Goal: Participate in discussion: Engage in conversation with other users on a specific topic

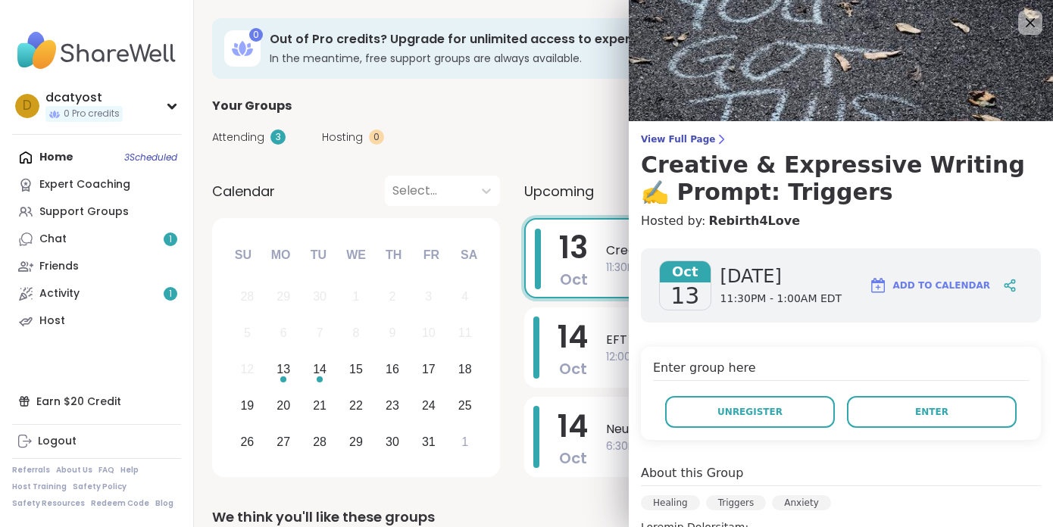
click at [488, 117] on div "Attending 3 Hosting 0 Calendar" at bounding box center [623, 137] width 822 height 44
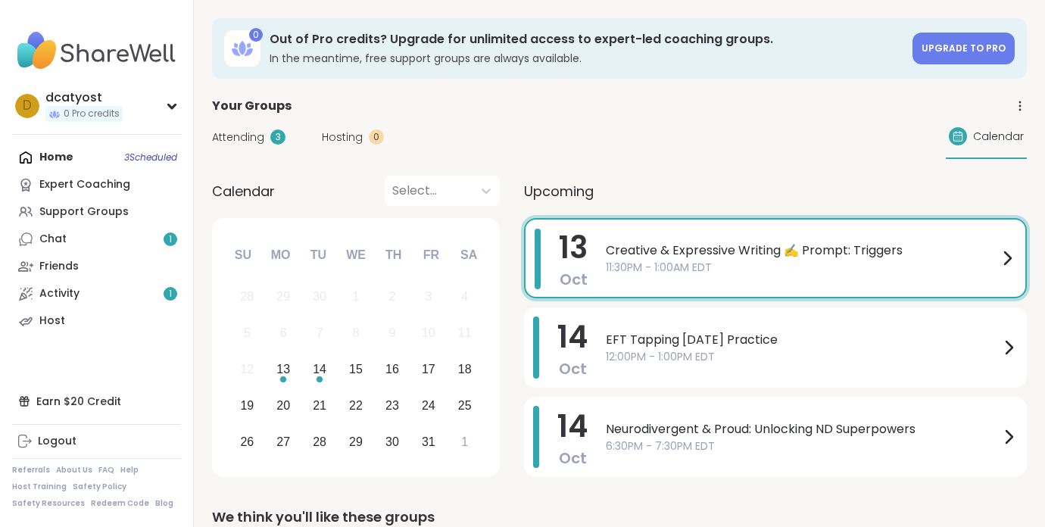
click at [710, 260] on span "11:30PM - 1:00AM EDT" at bounding box center [802, 268] width 392 height 16
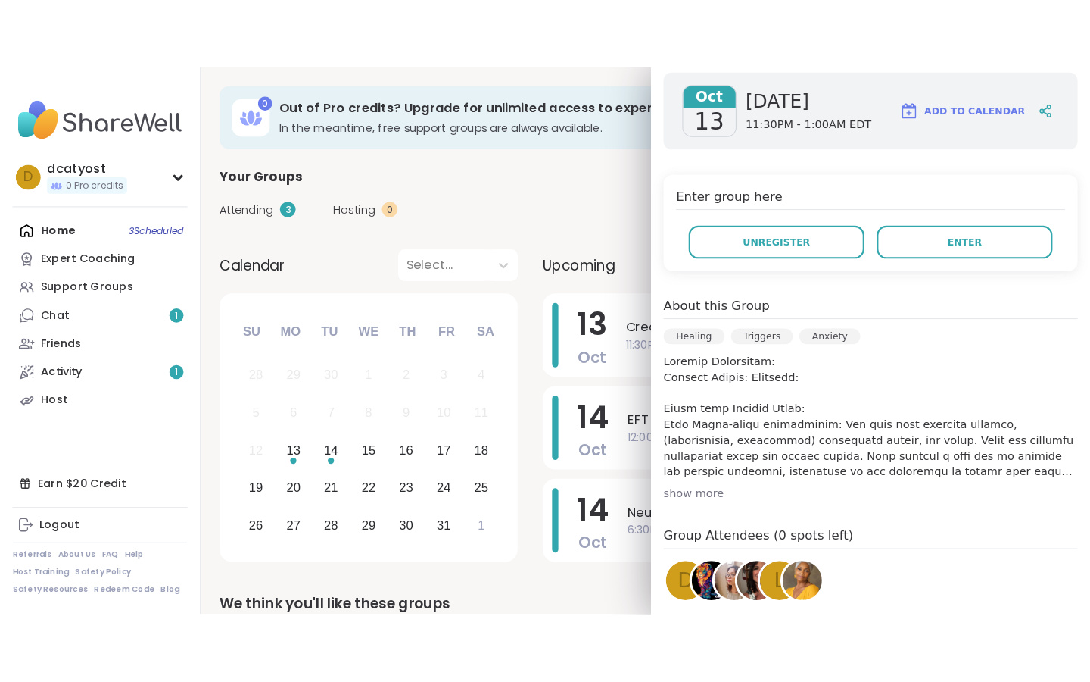
scroll to position [248, 0]
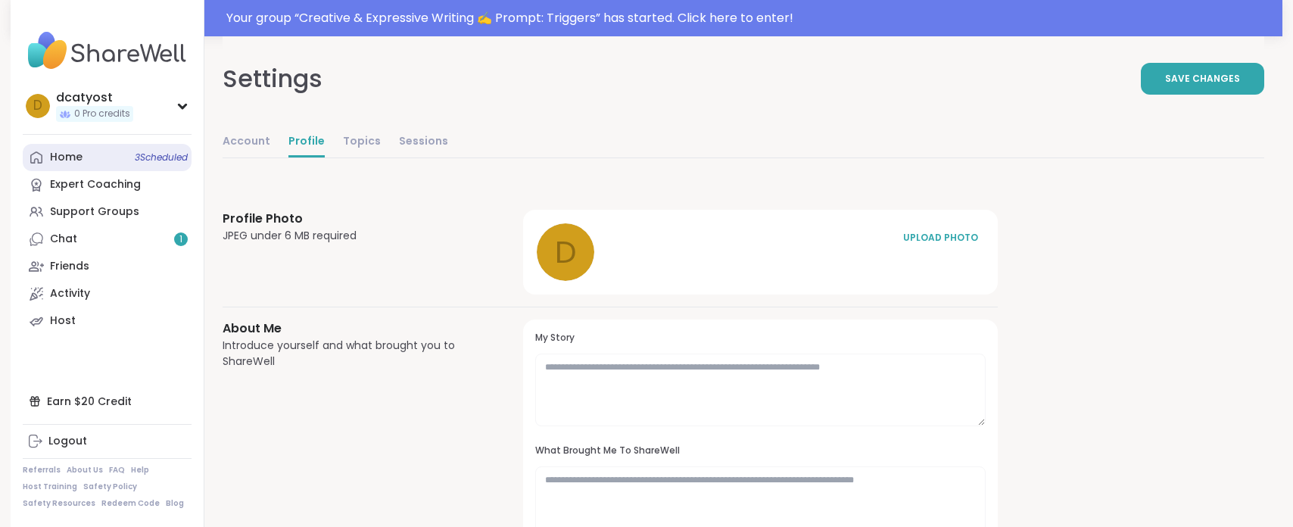
click at [80, 157] on div "Home 3 Scheduled" at bounding box center [66, 157] width 33 height 15
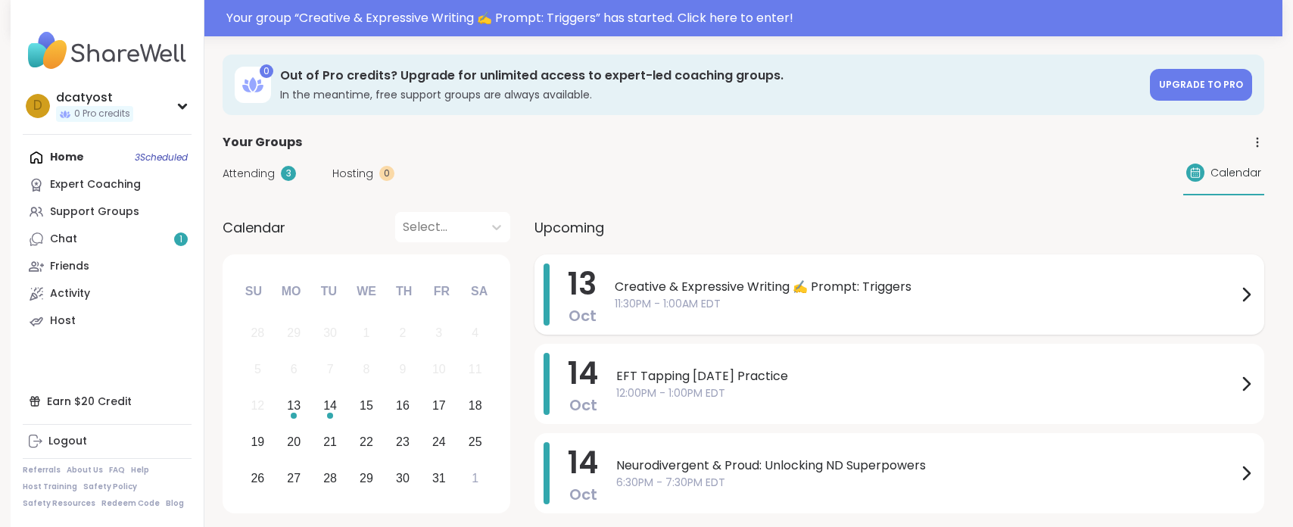
click at [688, 294] on span "Creative & Expressive Writing ✍️ Prompt: Triggers" at bounding box center [926, 287] width 622 height 18
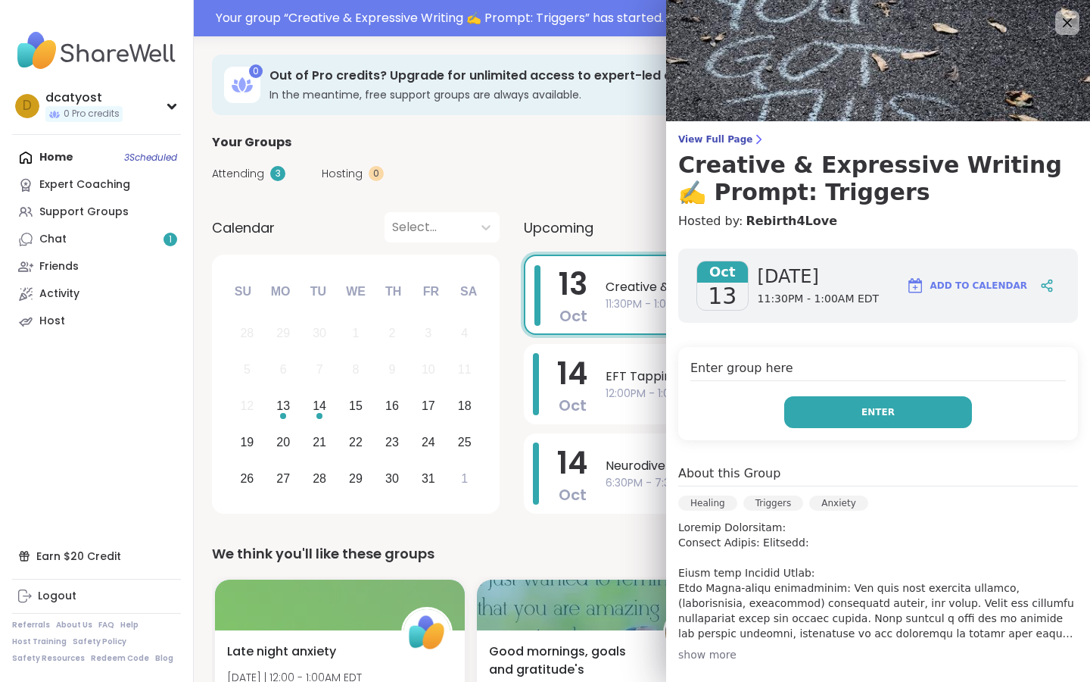
click at [898, 415] on button "Enter" at bounding box center [879, 412] width 188 height 32
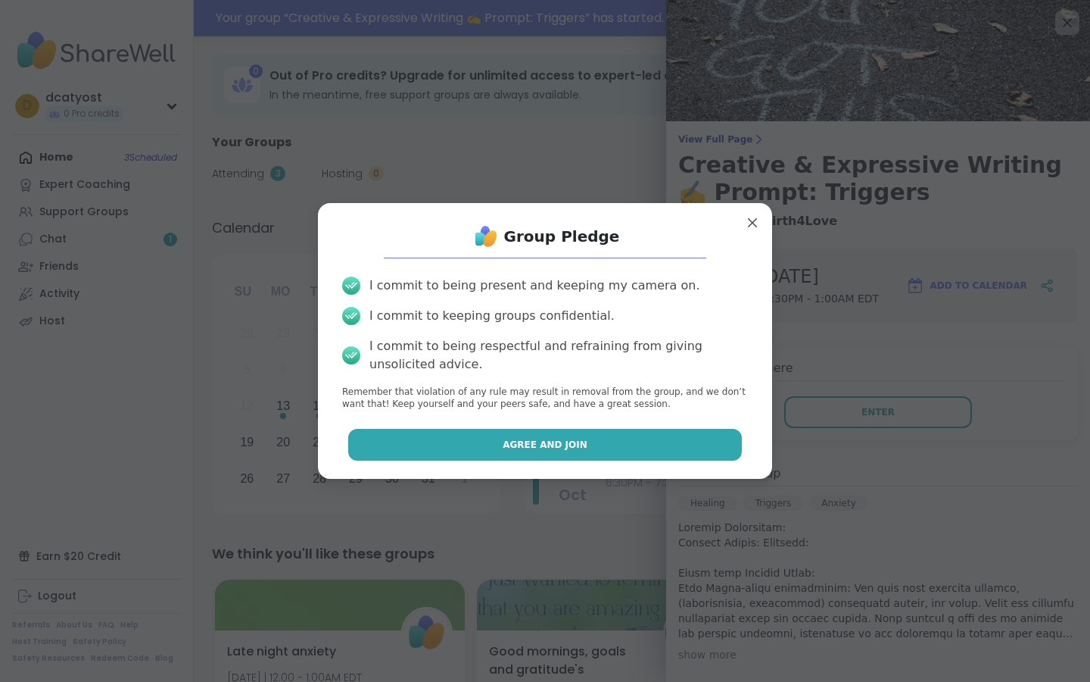
click at [632, 448] on button "Agree and Join" at bounding box center [545, 445] width 395 height 32
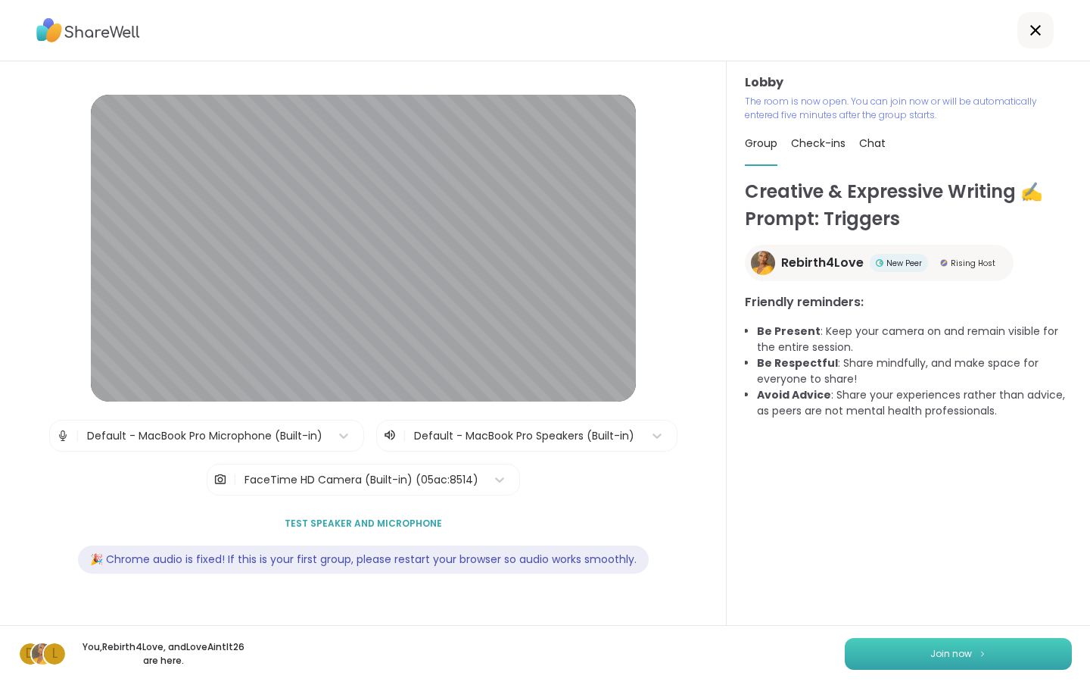
click at [915, 526] on button "Join now" at bounding box center [958, 654] width 227 height 32
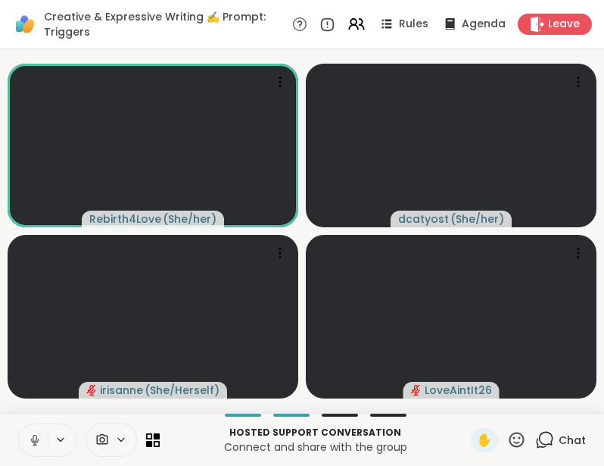
click at [35, 438] on icon at bounding box center [35, 440] width 14 height 14
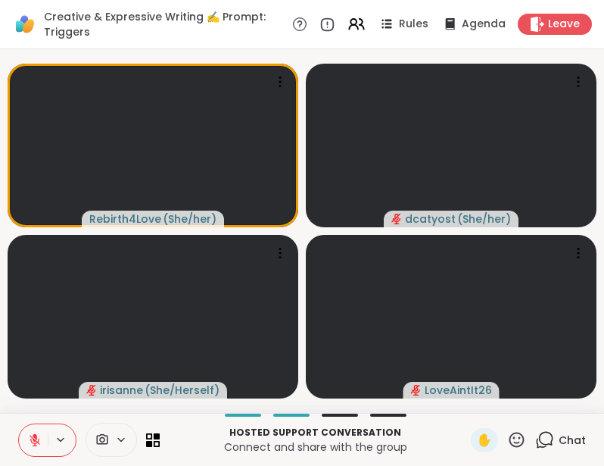
click at [38, 438] on icon at bounding box center [35, 440] width 14 height 14
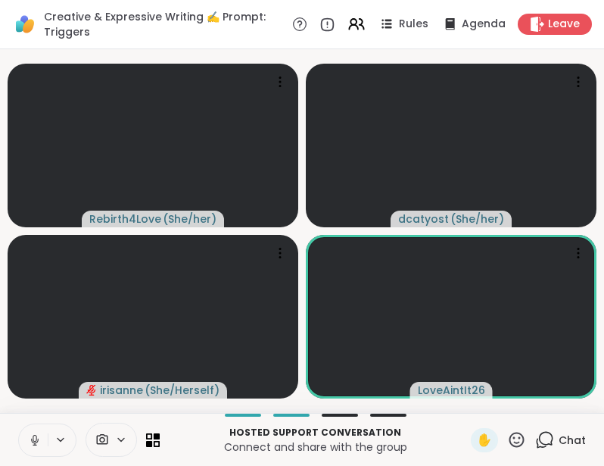
click at [30, 440] on icon at bounding box center [35, 440] width 14 height 14
click at [37, 441] on icon at bounding box center [35, 440] width 14 height 14
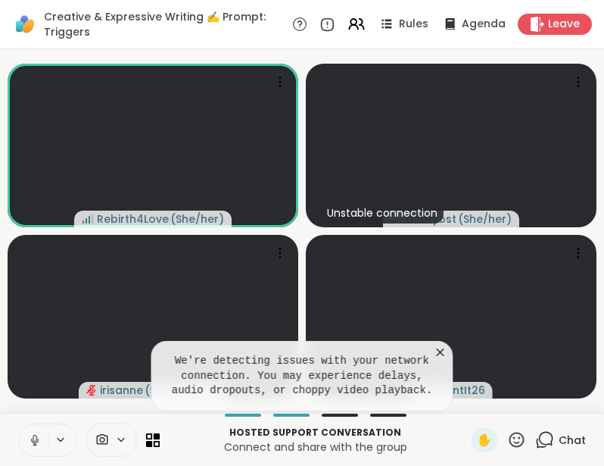
click at [441, 352] on icon at bounding box center [440, 352] width 15 height 15
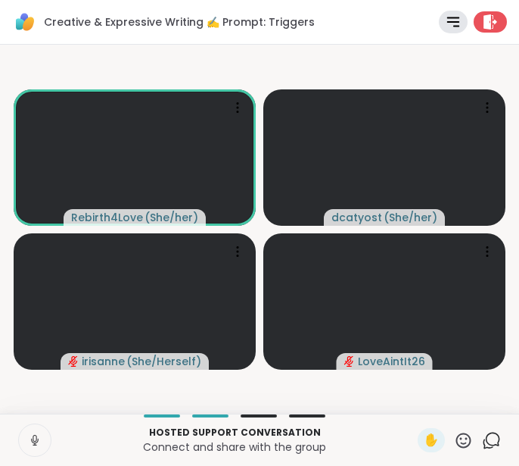
click at [33, 440] on icon at bounding box center [35, 440] width 14 height 14
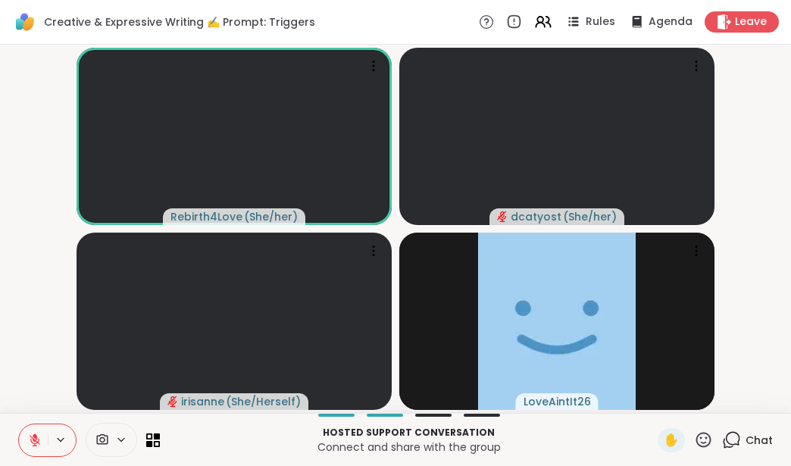
click at [36, 443] on icon at bounding box center [35, 440] width 14 height 14
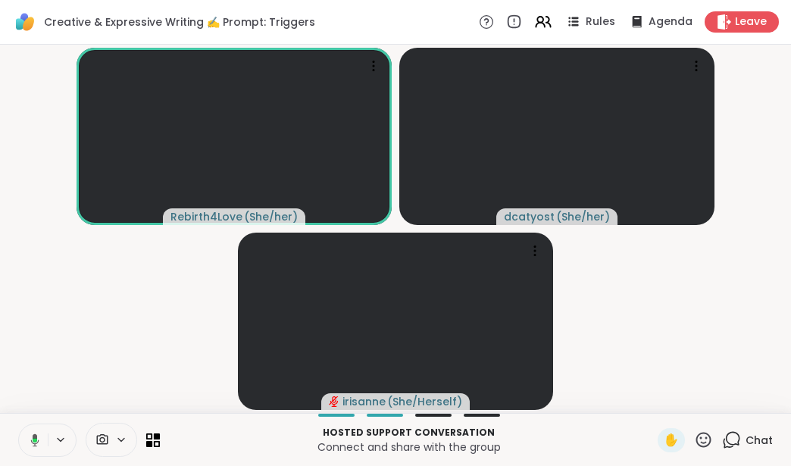
click at [735, 436] on icon at bounding box center [731, 439] width 19 height 19
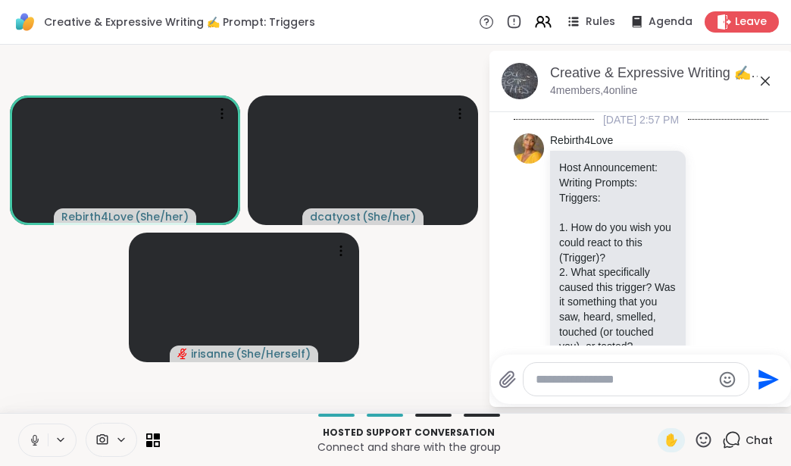
scroll to position [334, 0]
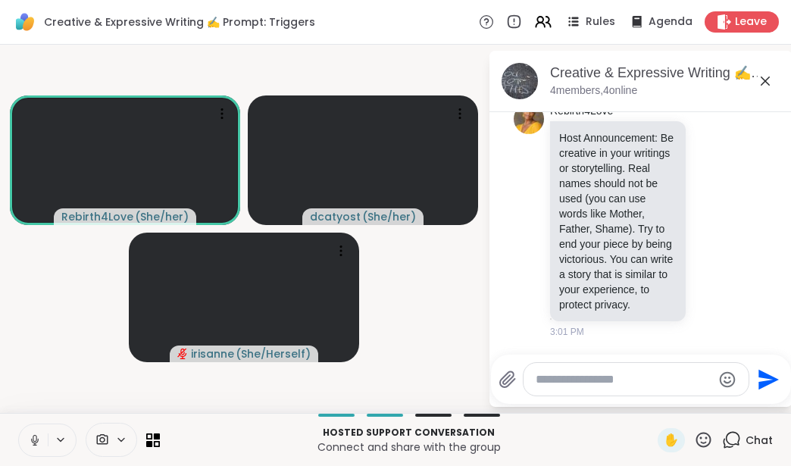
click at [37, 439] on icon at bounding box center [35, 440] width 8 height 5
click at [33, 439] on icon at bounding box center [35, 440] width 11 height 11
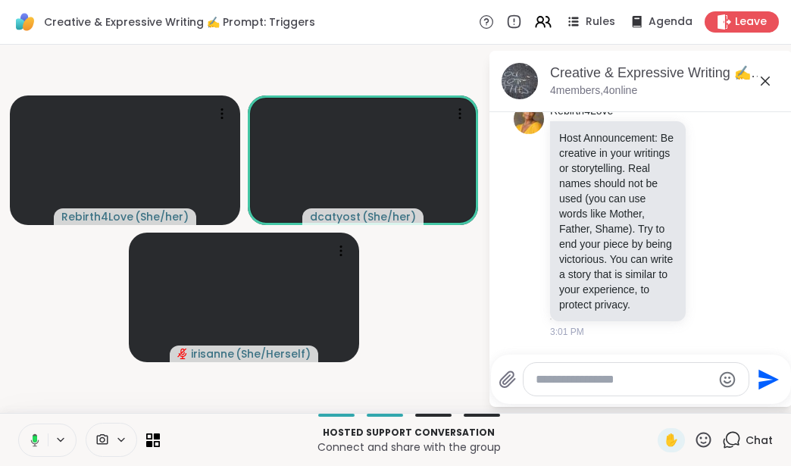
click at [504, 382] on icon at bounding box center [507, 379] width 18 height 18
click at [0, 0] on input "file" at bounding box center [0, 0] width 0 height 0
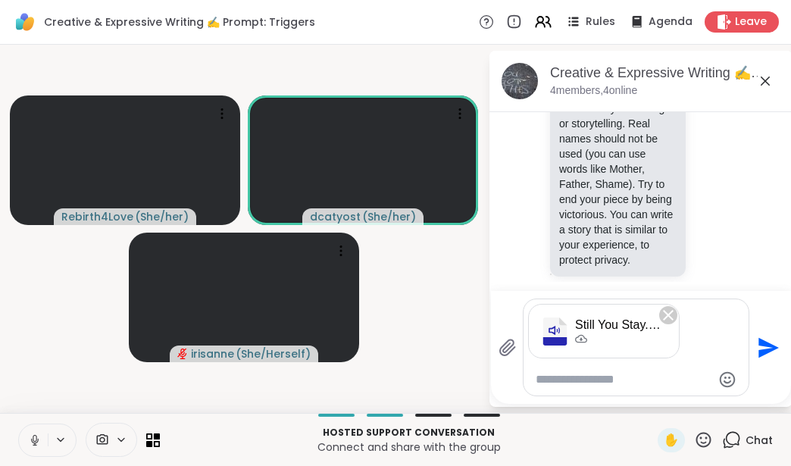
click at [763, 345] on icon "Send" at bounding box center [768, 347] width 20 height 20
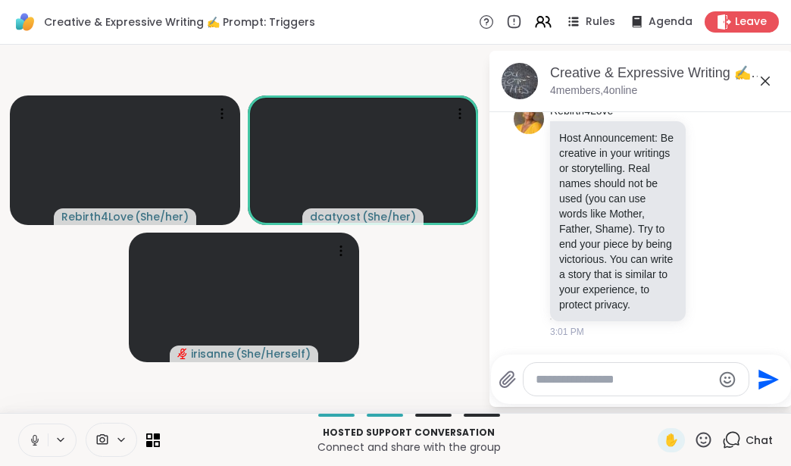
scroll to position [460, 0]
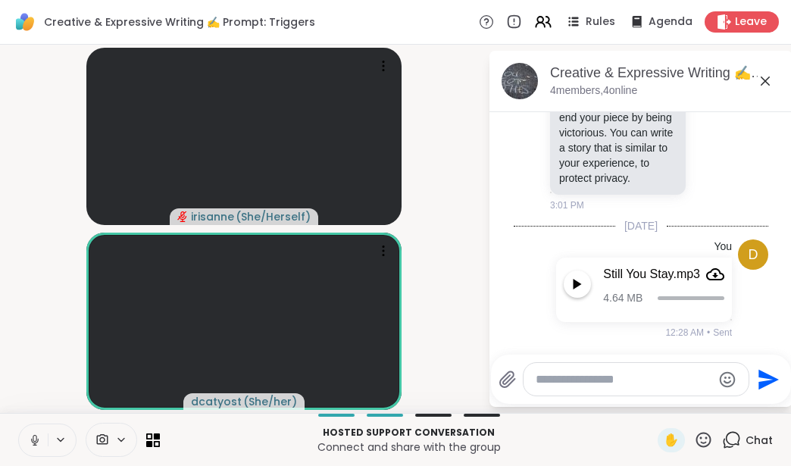
click at [578, 377] on textarea "Type your message" at bounding box center [623, 379] width 176 height 15
paste textarea "**********"
type textarea "**********"
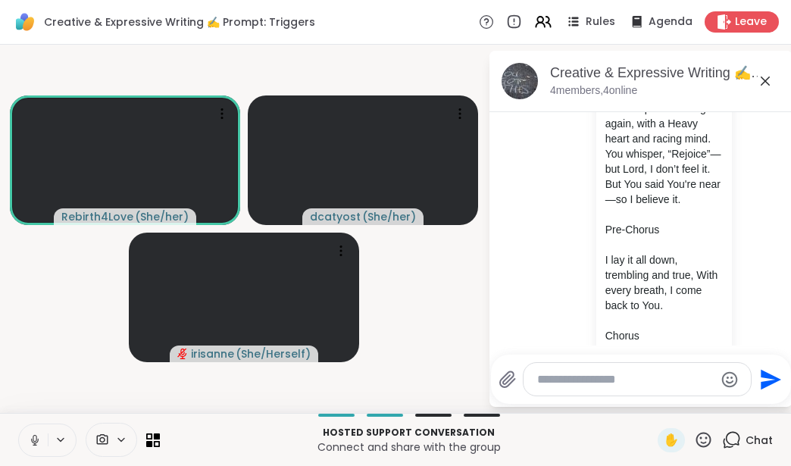
scroll to position [722, 0]
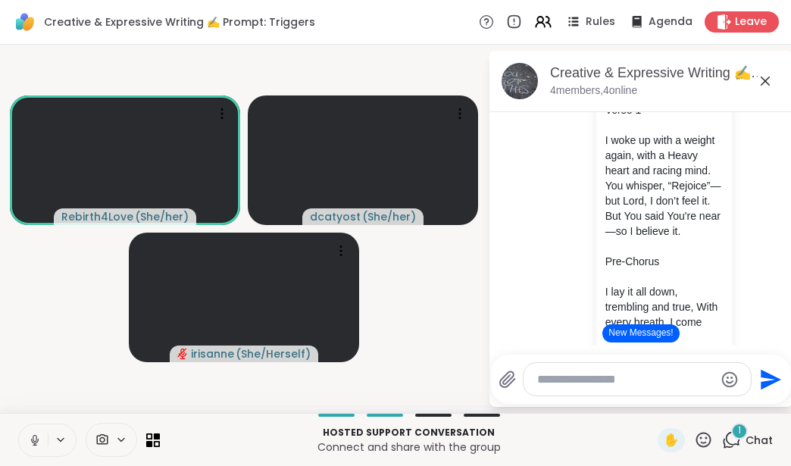
scroll to position [696, 0]
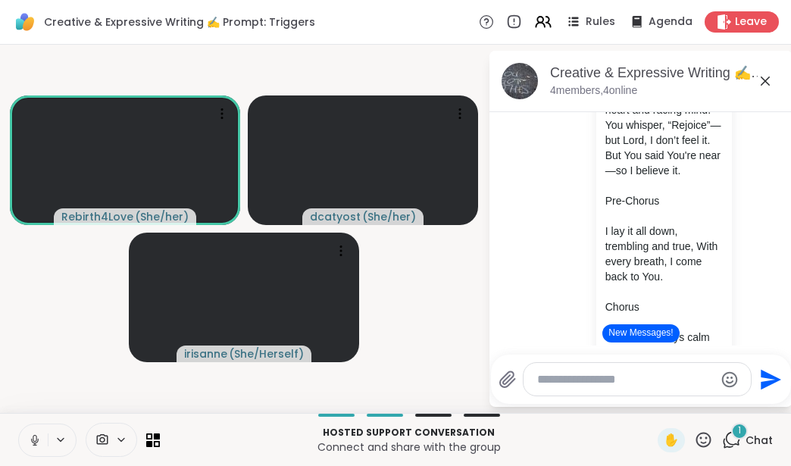
click at [650, 335] on button "New Messages!" at bounding box center [640, 333] width 76 height 18
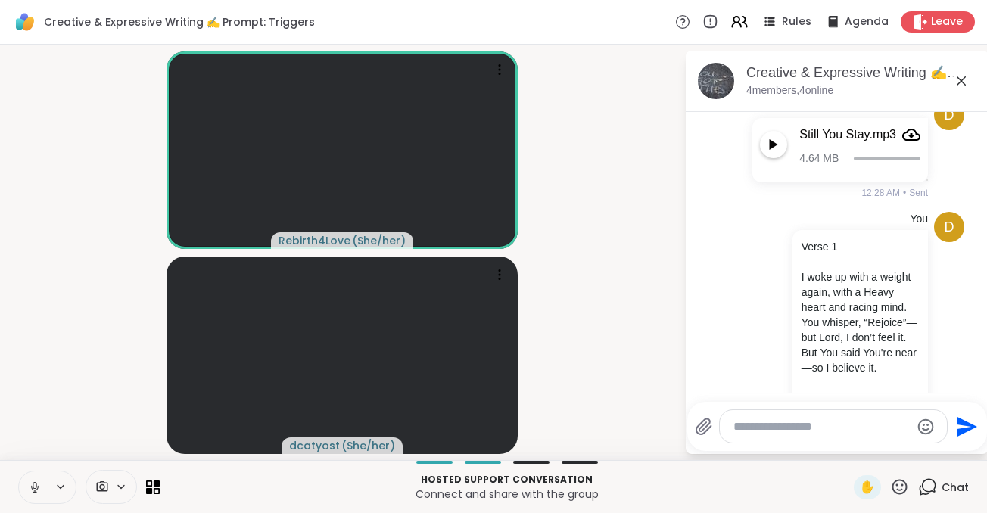
scroll to position [560, 0]
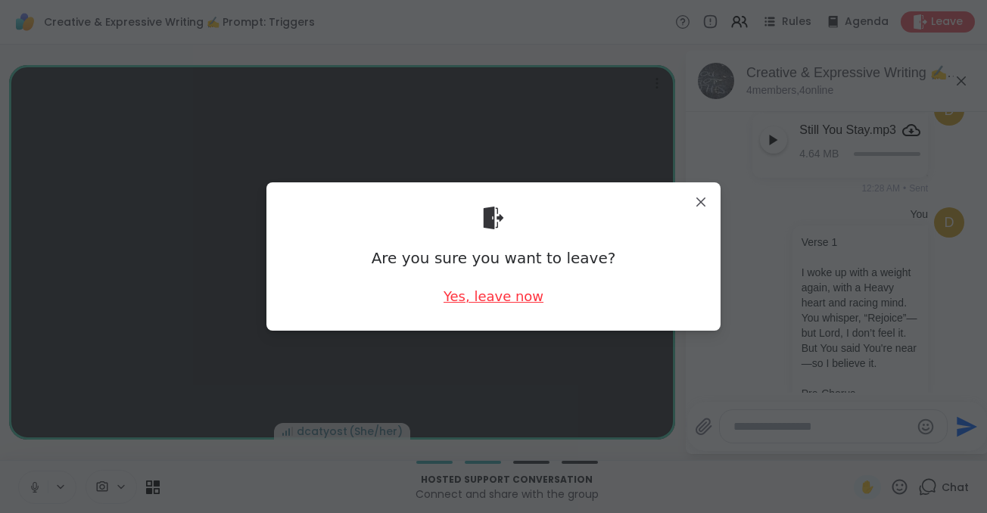
click at [519, 303] on div "Yes, leave now" at bounding box center [494, 296] width 100 height 19
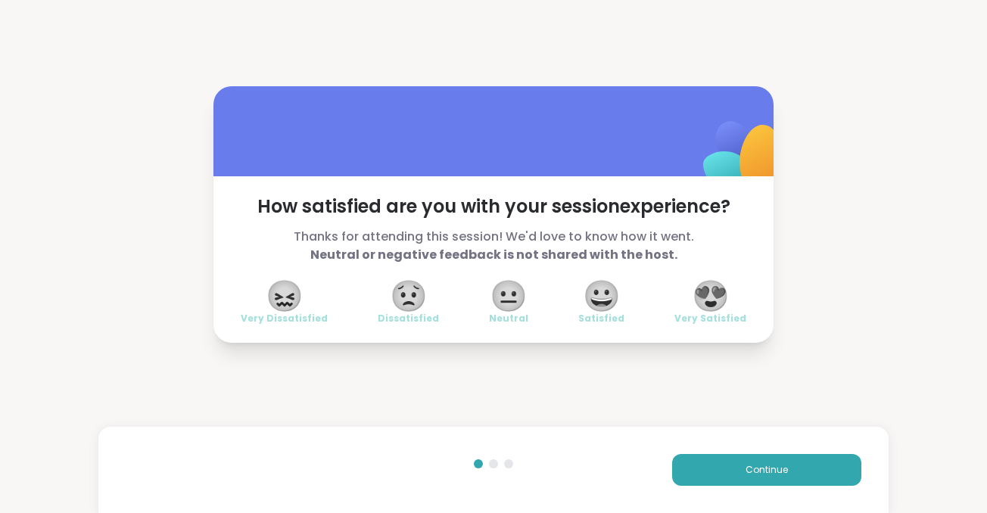
click at [716, 298] on span "😍" at bounding box center [711, 295] width 38 height 27
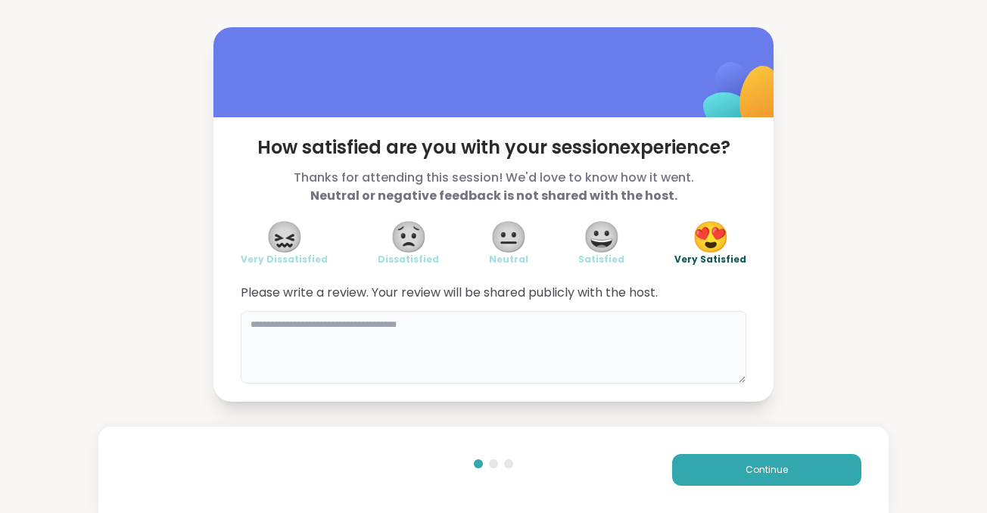
click at [512, 348] on textarea at bounding box center [494, 347] width 506 height 73
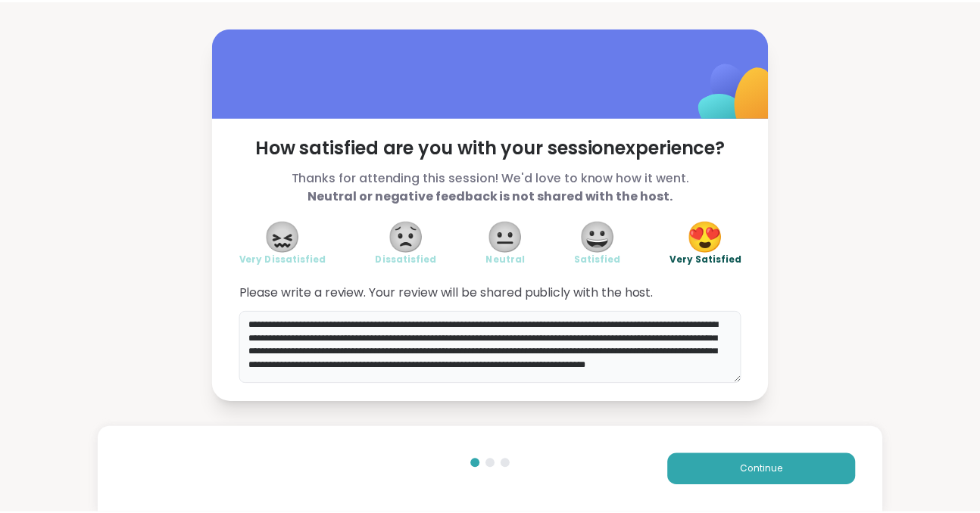
scroll to position [9, 0]
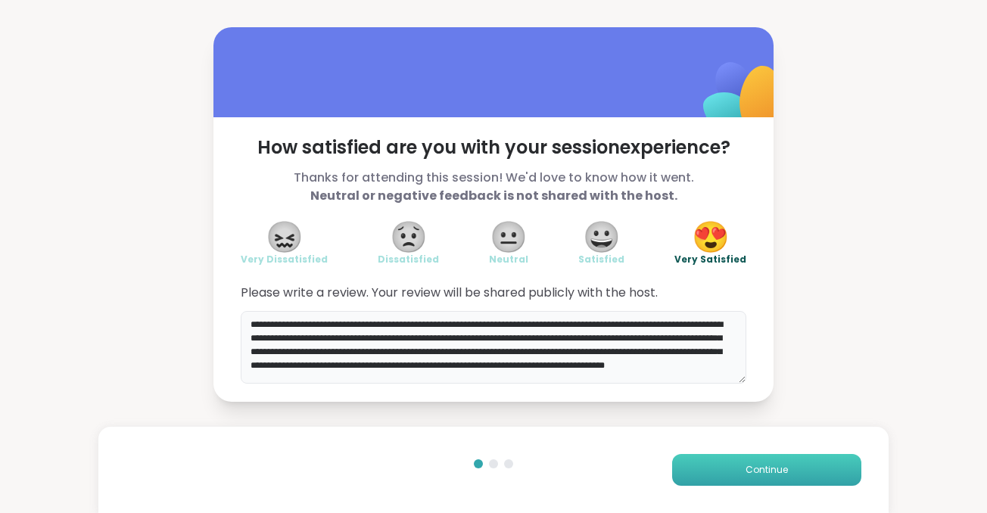
type textarea "**********"
click at [735, 468] on button "Continue" at bounding box center [766, 470] width 189 height 32
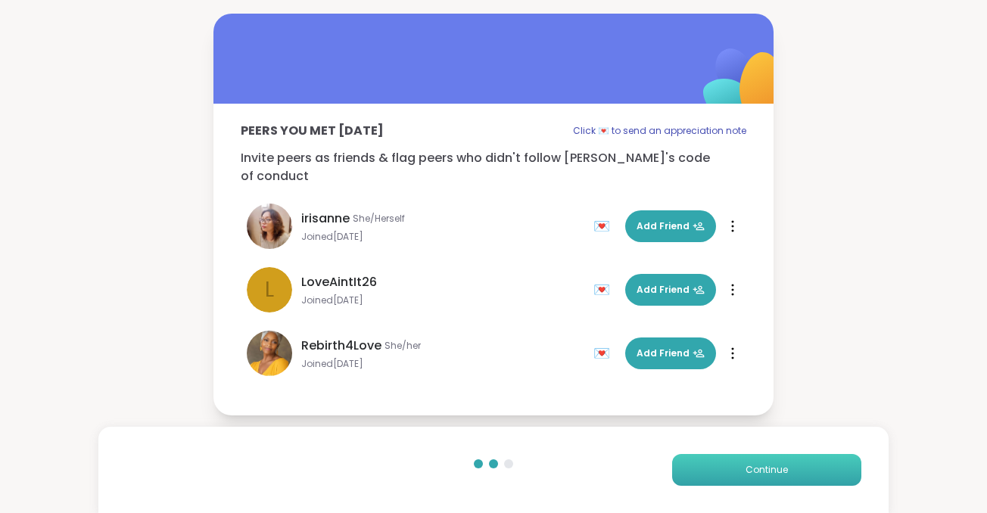
click at [785, 466] on span "Continue" at bounding box center [767, 470] width 42 height 14
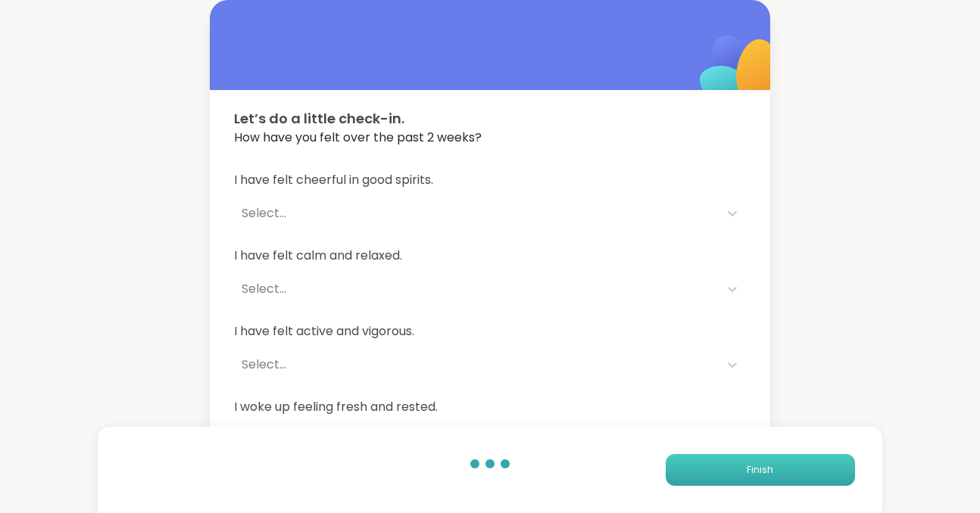
click at [747, 469] on span "Finish" at bounding box center [760, 470] width 27 height 14
